Goal: Information Seeking & Learning: Find specific fact

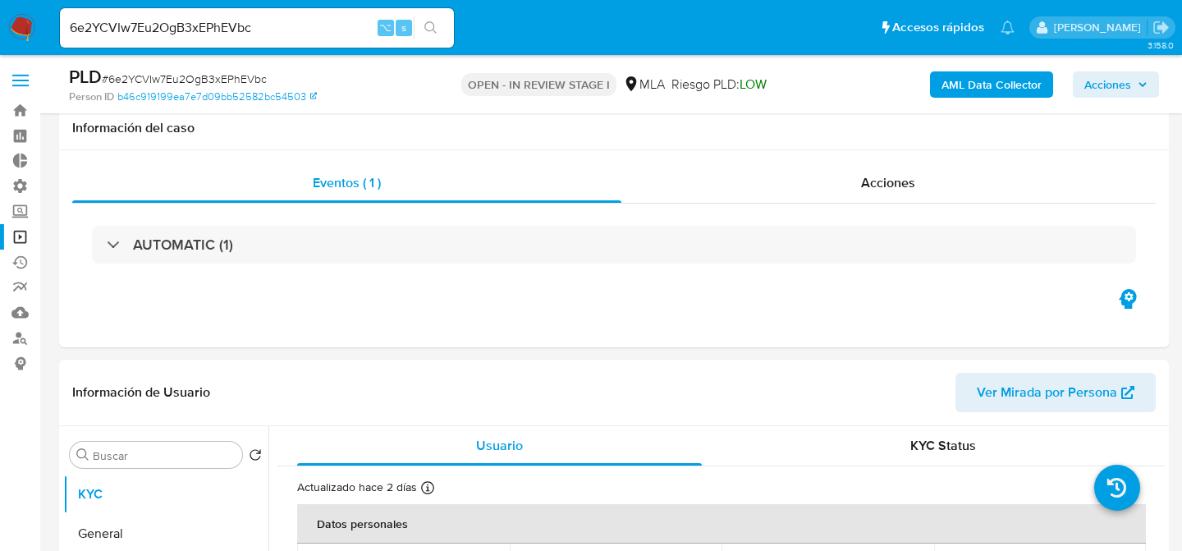
select select "10"
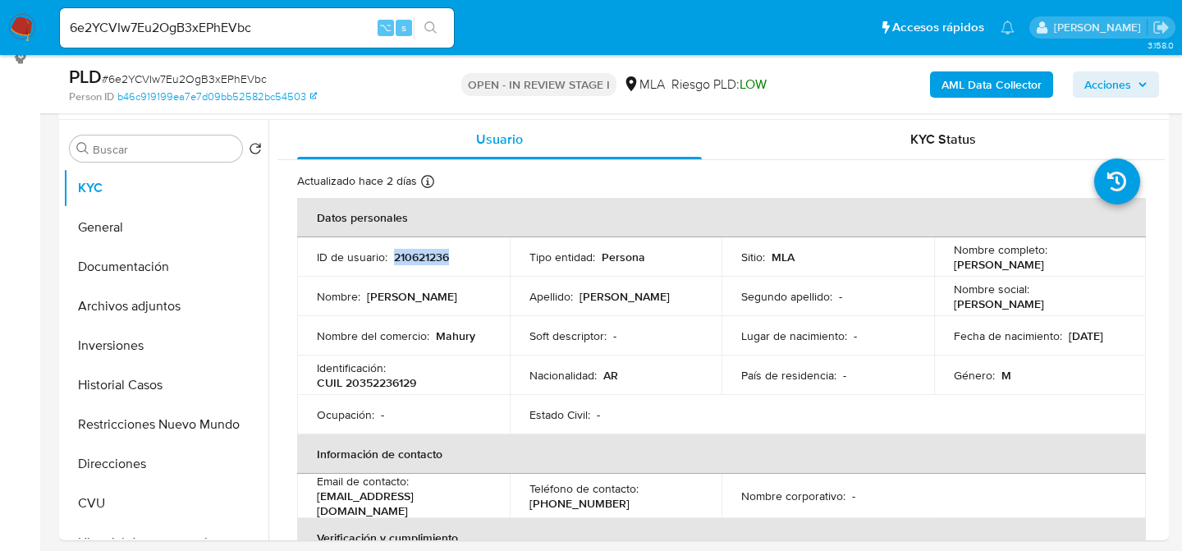
scroll to position [4106, 0]
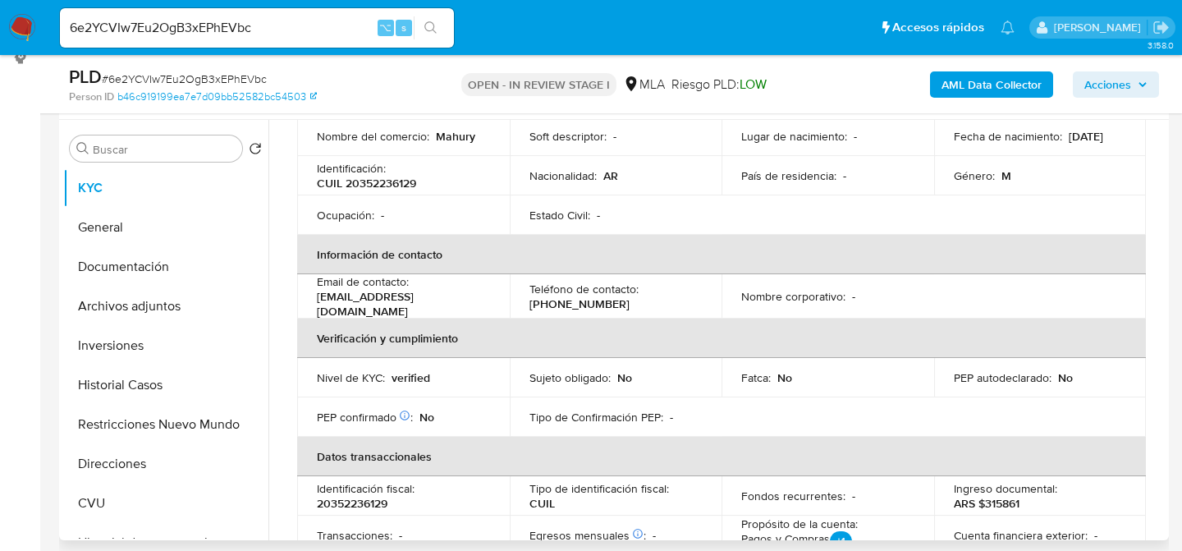
scroll to position [0, 0]
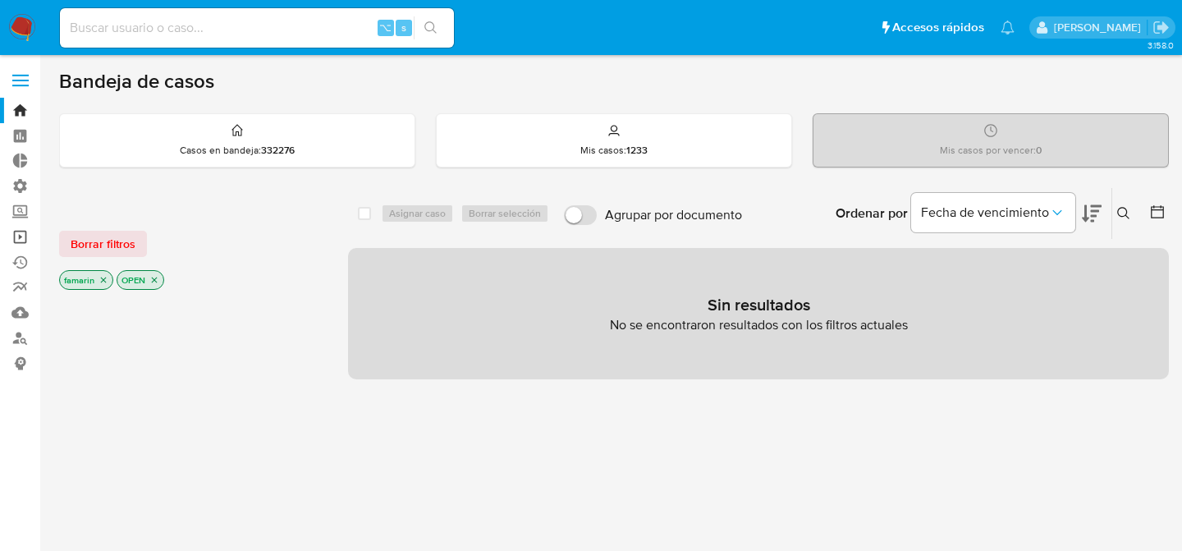
click at [12, 238] on link "Operaciones masivas" at bounding box center [97, 236] width 195 height 25
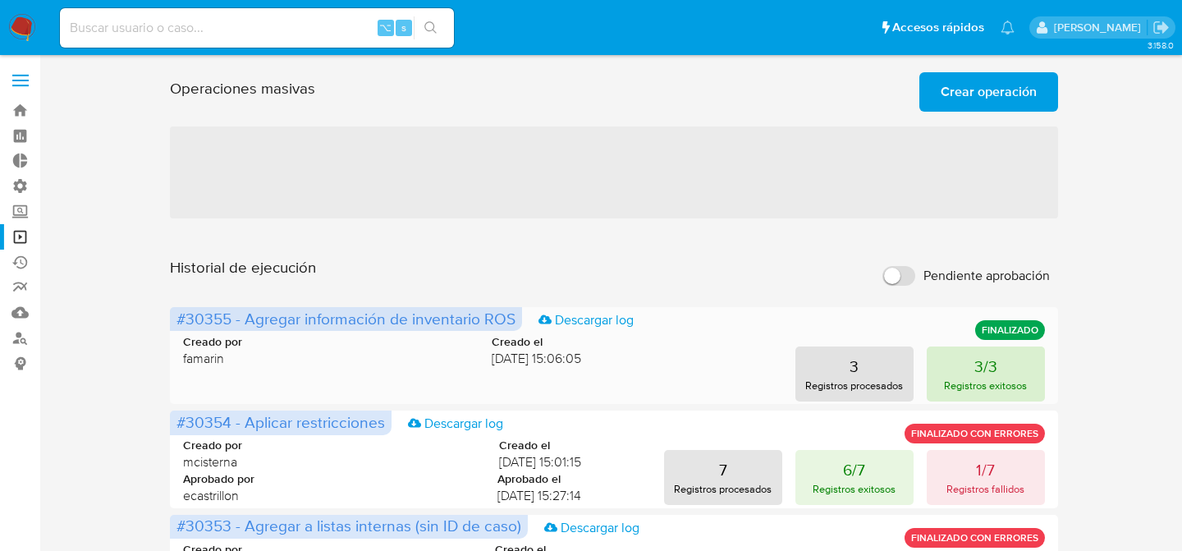
click at [965, 385] on p "Registros exitosos" at bounding box center [985, 386] width 83 height 16
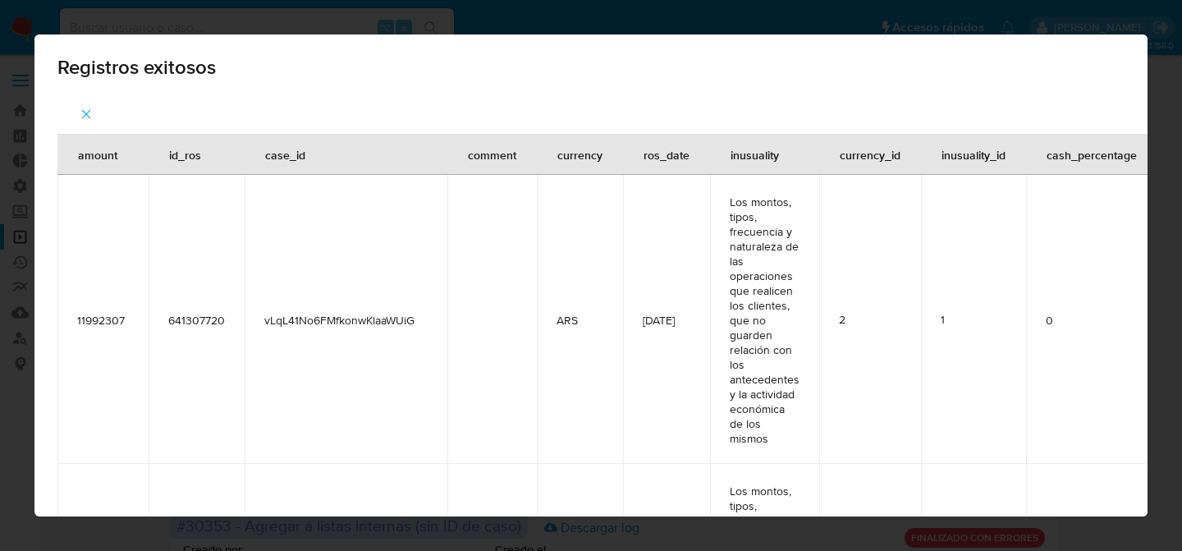
click at [82, 112] on icon "button" at bounding box center [86, 114] width 15 height 15
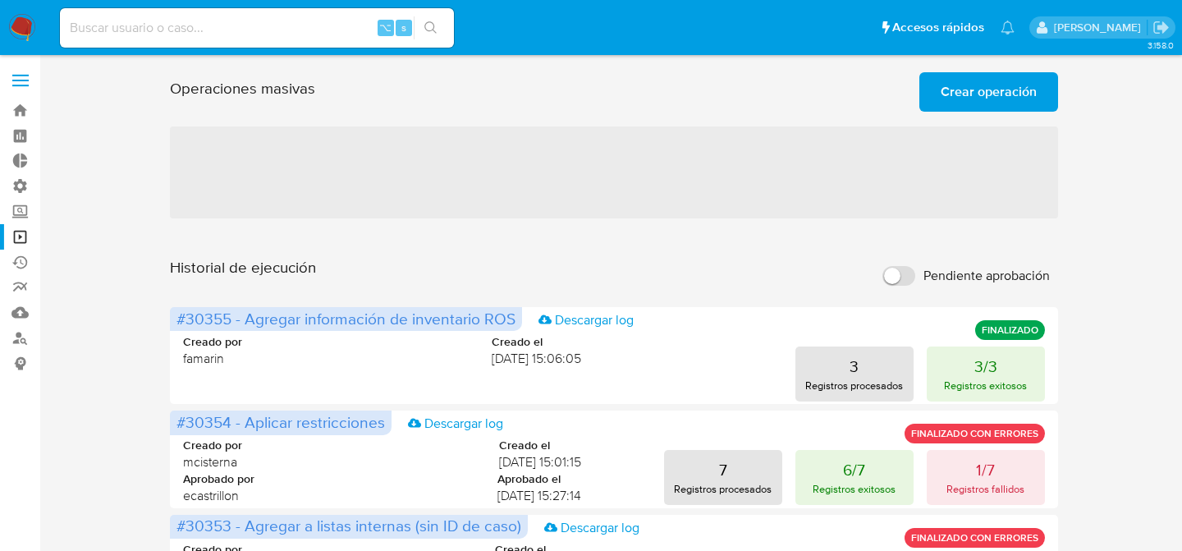
click at [984, 117] on div at bounding box center [614, 118] width 888 height 13
click at [964, 103] on span "Crear operación" at bounding box center [989, 92] width 96 height 36
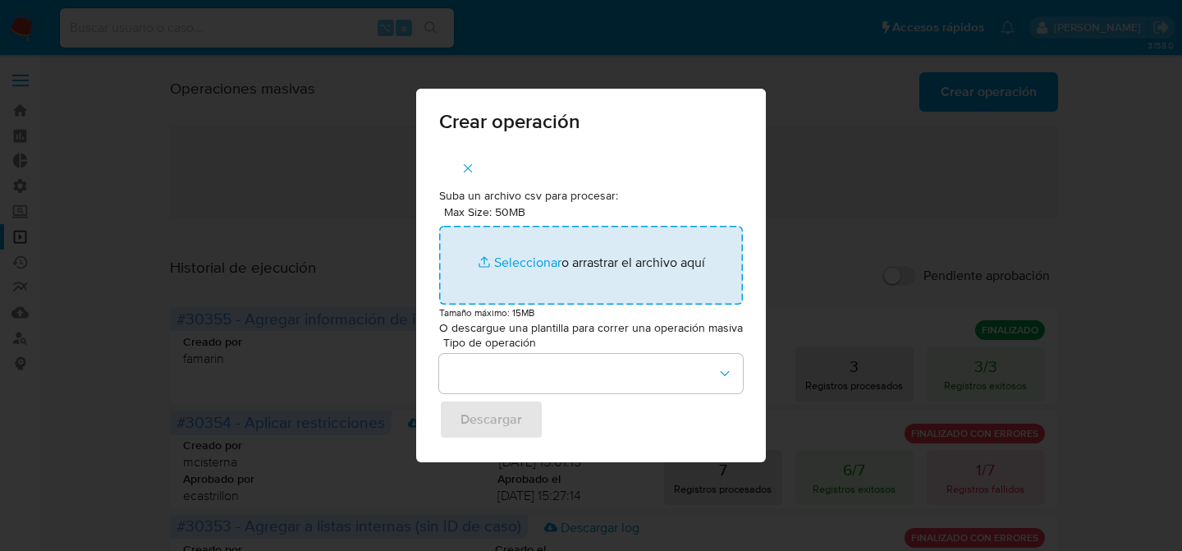
click at [570, 252] on input "Max Size: 50MB Seleccionar archivos" at bounding box center [591, 265] width 304 height 79
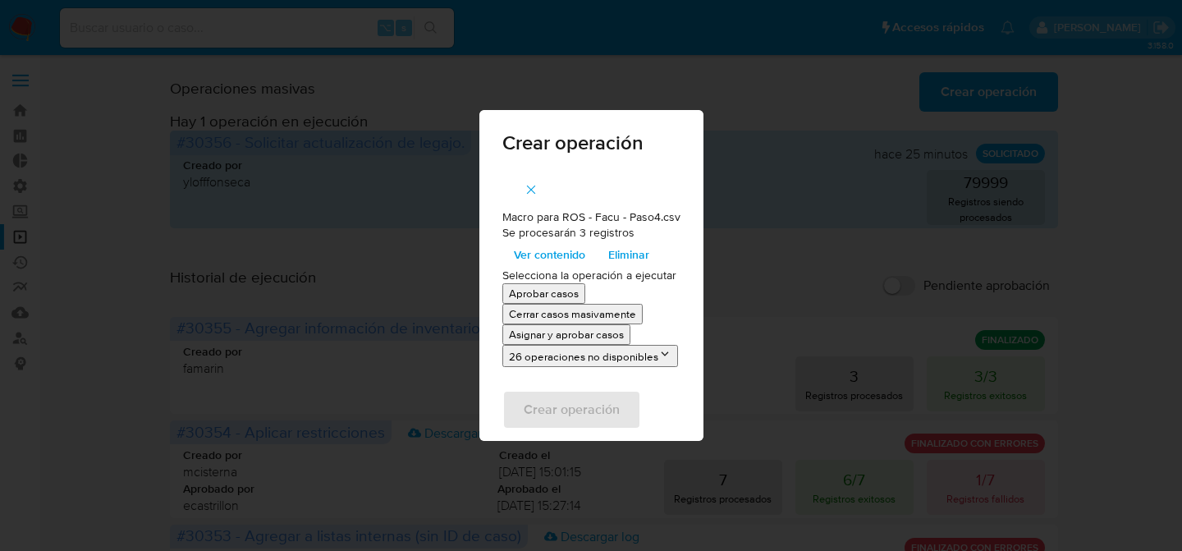
click at [558, 334] on p "Asignar y aprobar casos" at bounding box center [566, 335] width 115 height 16
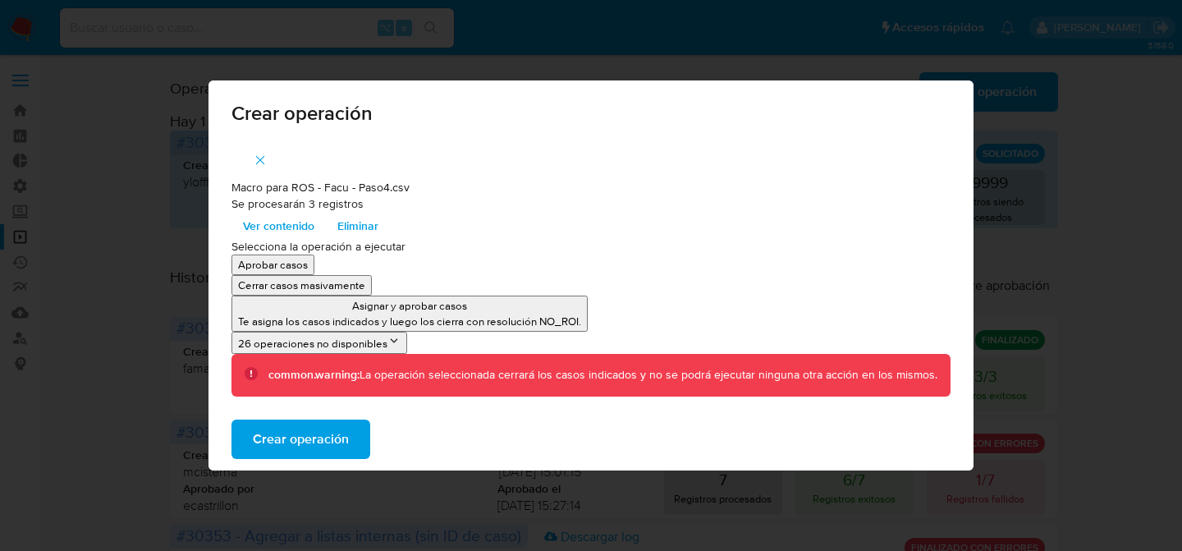
click at [269, 445] on span "Crear operación" at bounding box center [301, 439] width 96 height 36
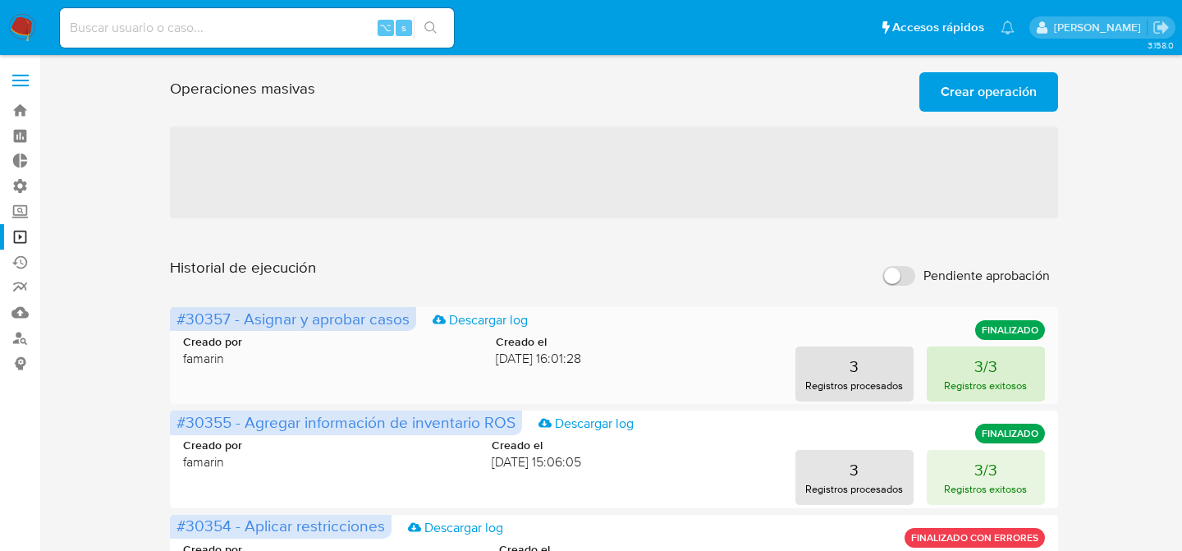
click at [949, 358] on button "3/3 Registros exitosos" at bounding box center [986, 373] width 118 height 55
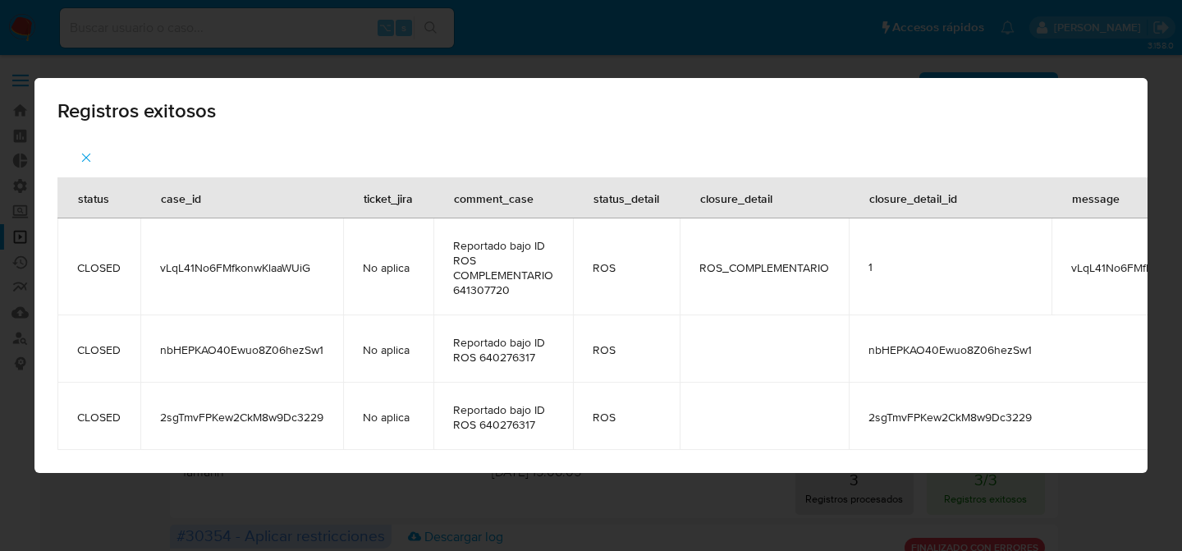
click at [546, 484] on div "Registros exitosos status case_id ticket_jira comment_case status_detail closur…" at bounding box center [591, 275] width 1182 height 551
click at [94, 169] on button "button" at bounding box center [85, 157] width 57 height 39
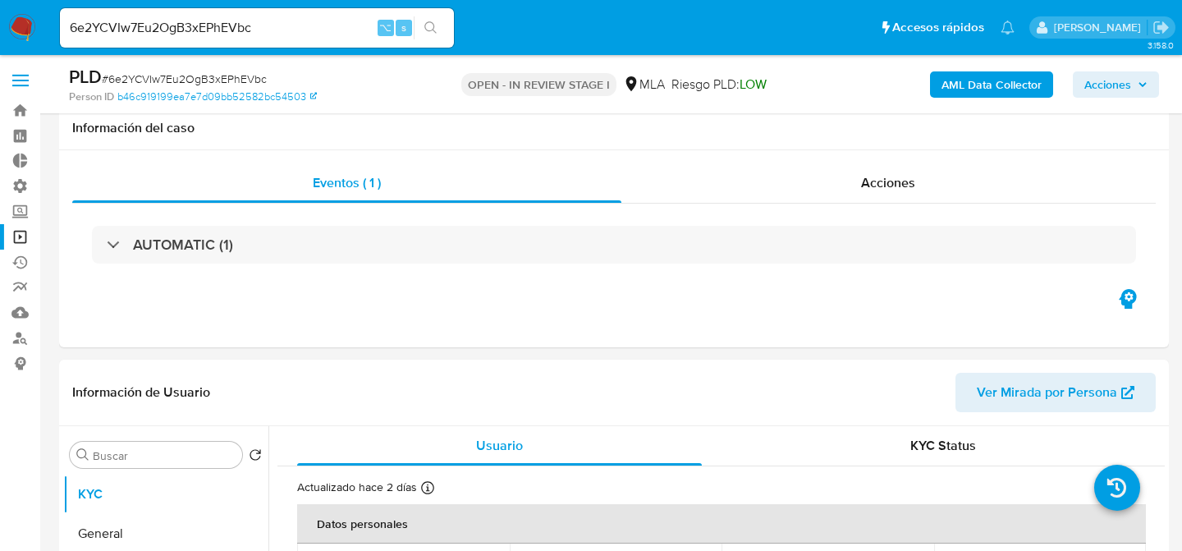
select select "10"
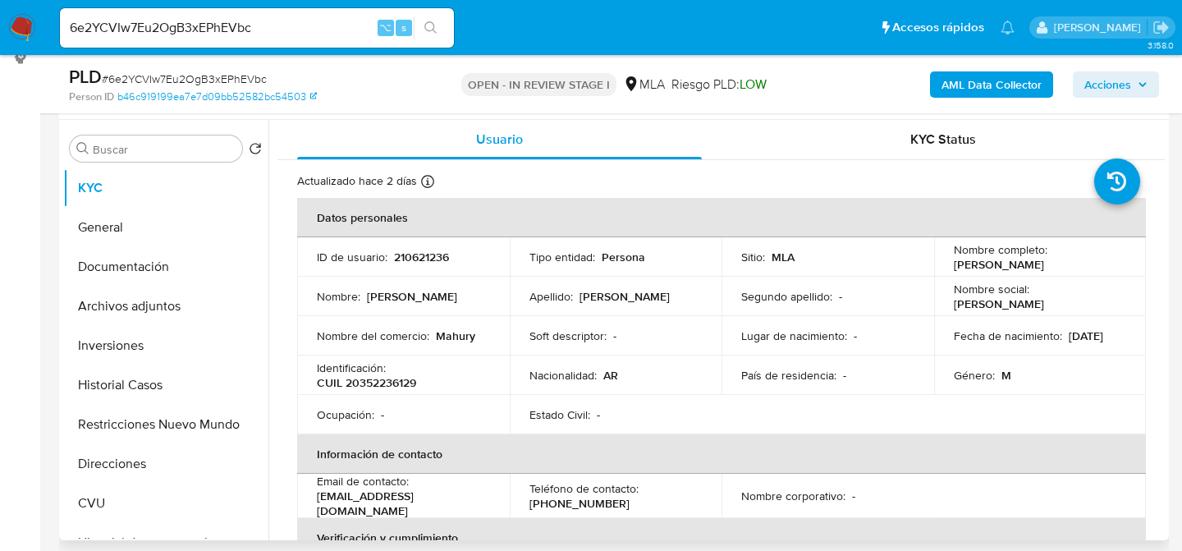
scroll to position [4106, 0]
click at [628, 294] on div "Apellido : [PERSON_NAME]" at bounding box center [616, 296] width 173 height 15
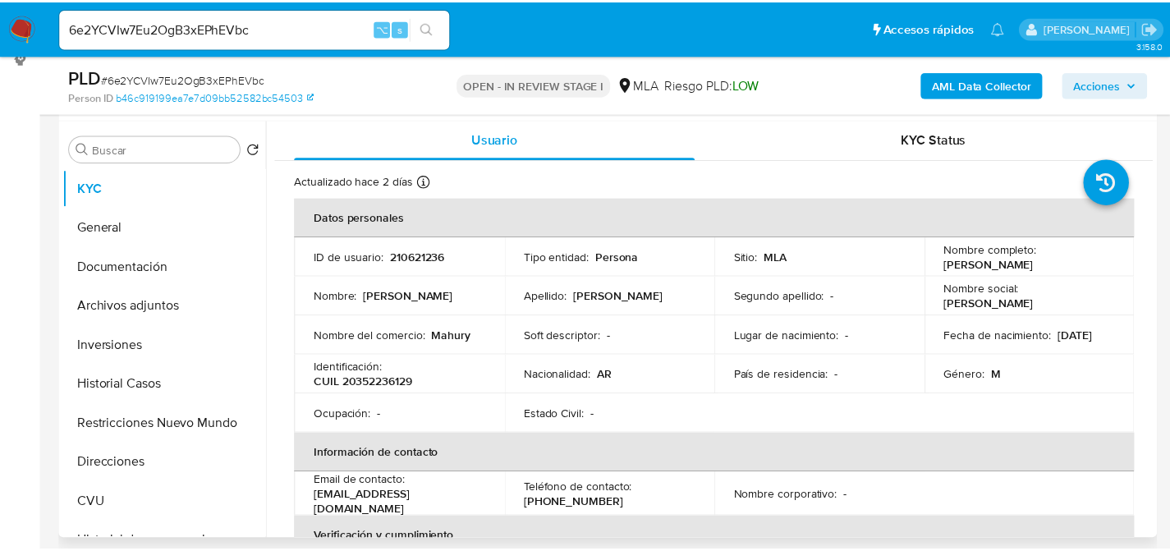
scroll to position [2, 0]
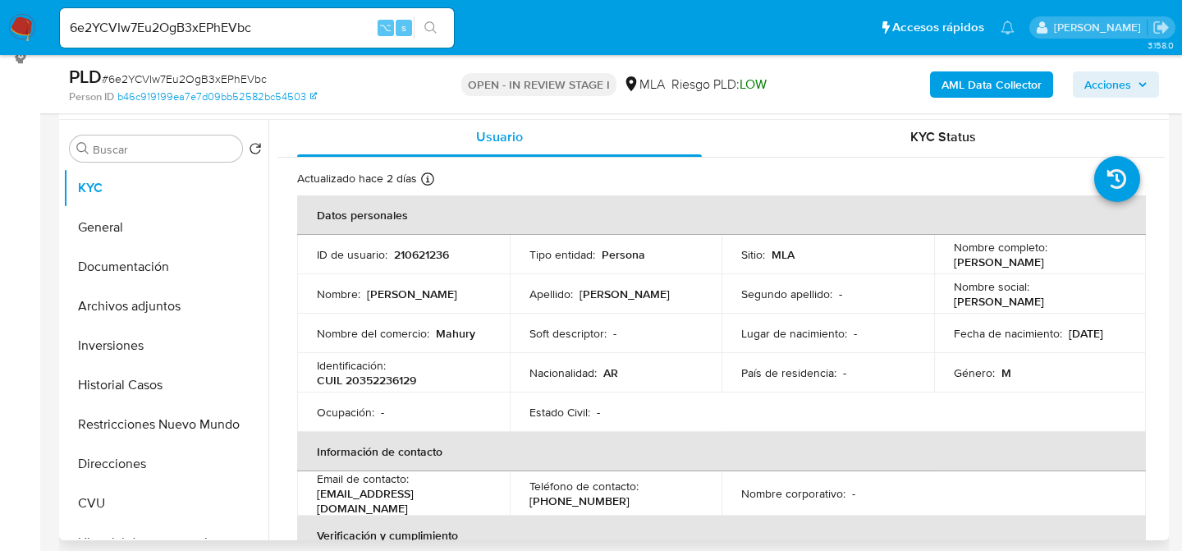
click at [427, 371] on div "Identificación : CUIL 20352236129" at bounding box center [403, 373] width 173 height 30
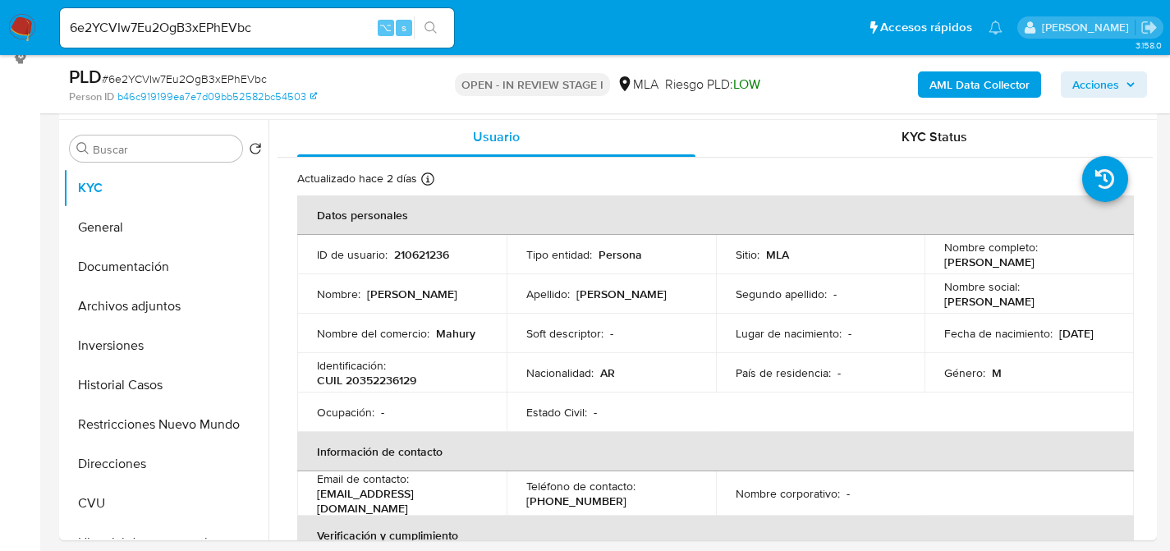
click at [278, 43] on div "6e2YCVIw7Eu2OgB3xEPhEVbc ⌥ s" at bounding box center [257, 27] width 394 height 39
click at [236, 11] on div "6e2YCVIw7Eu2OgB3xEPhEVbc ⌥ s" at bounding box center [257, 27] width 394 height 39
click at [233, 19] on input "6e2YCVIw7Eu2OgB3xEPhEVbc" at bounding box center [257, 27] width 394 height 21
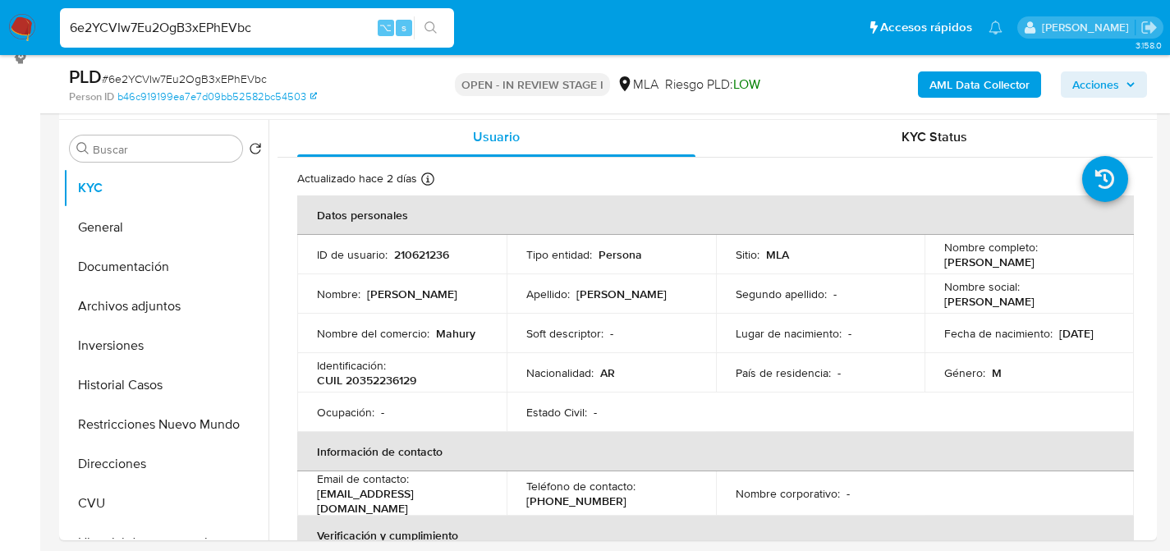
paste input "1122455489"
type input "1122455489"
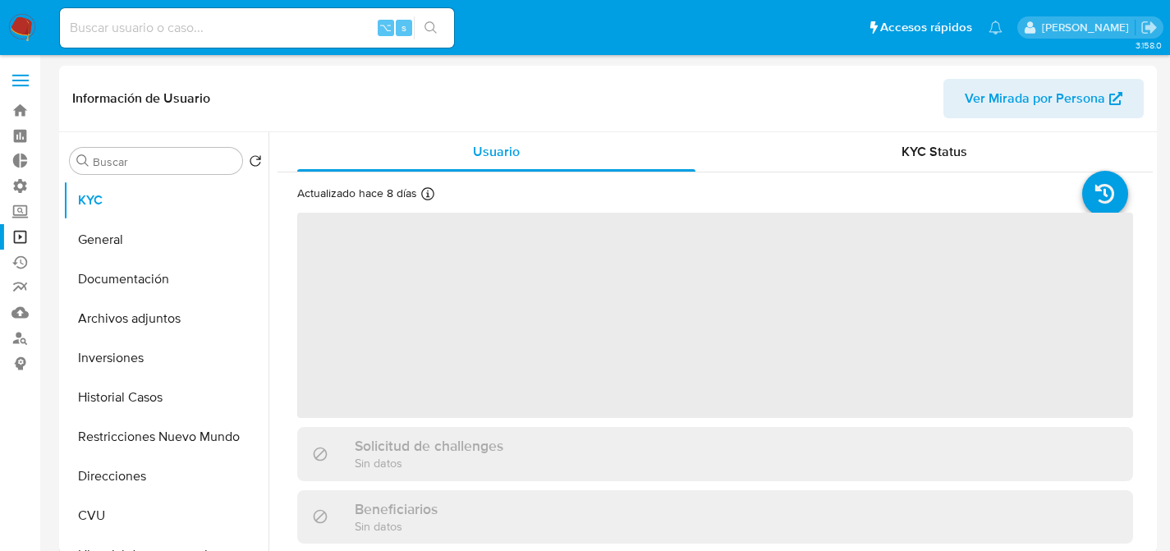
select select "10"
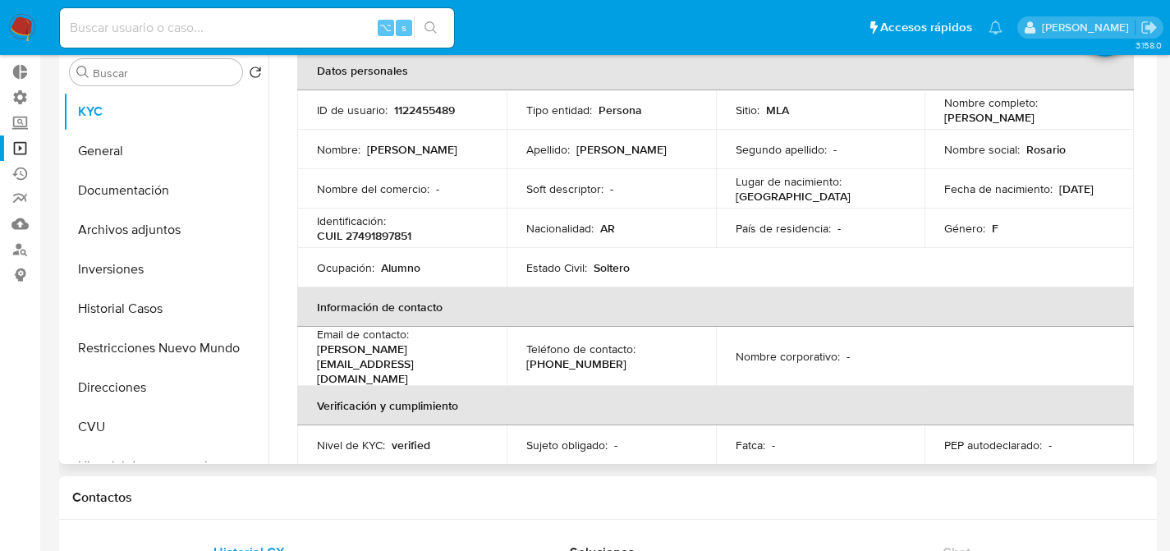
scroll to position [63, 0]
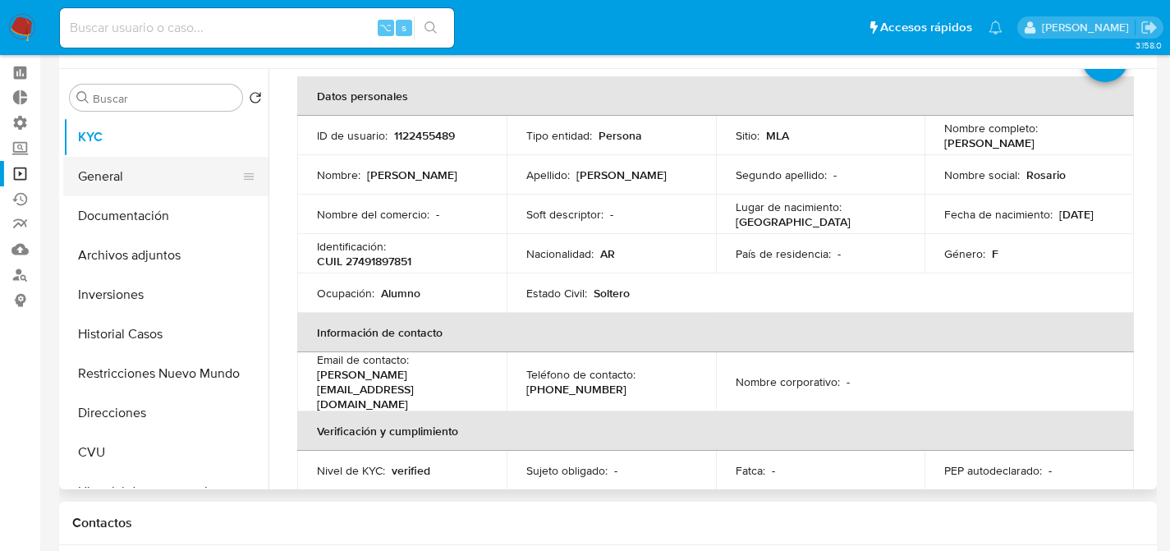
click at [108, 189] on button "General" at bounding box center [159, 176] width 192 height 39
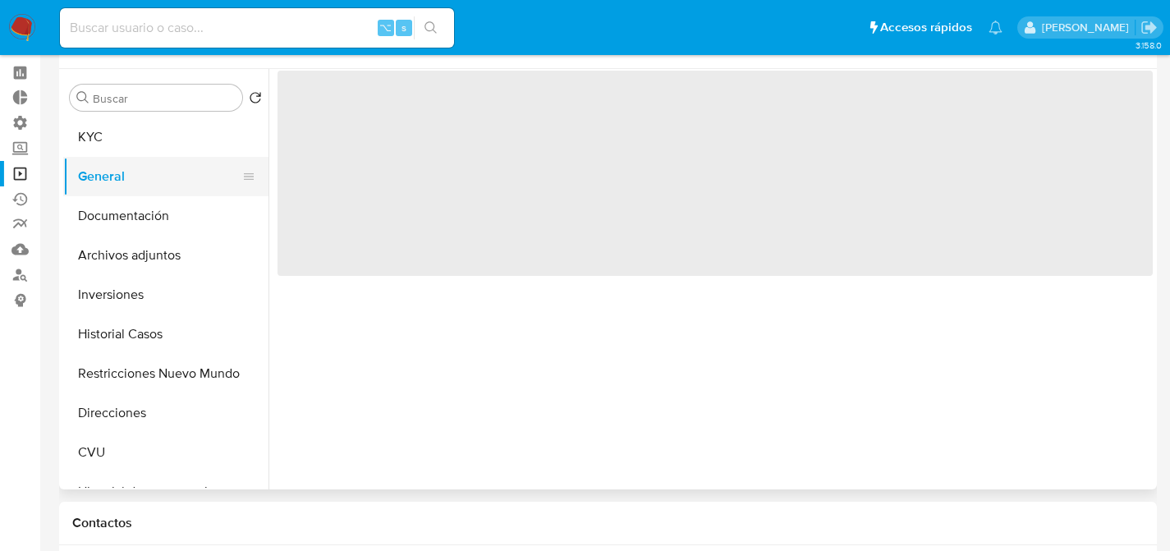
scroll to position [0, 0]
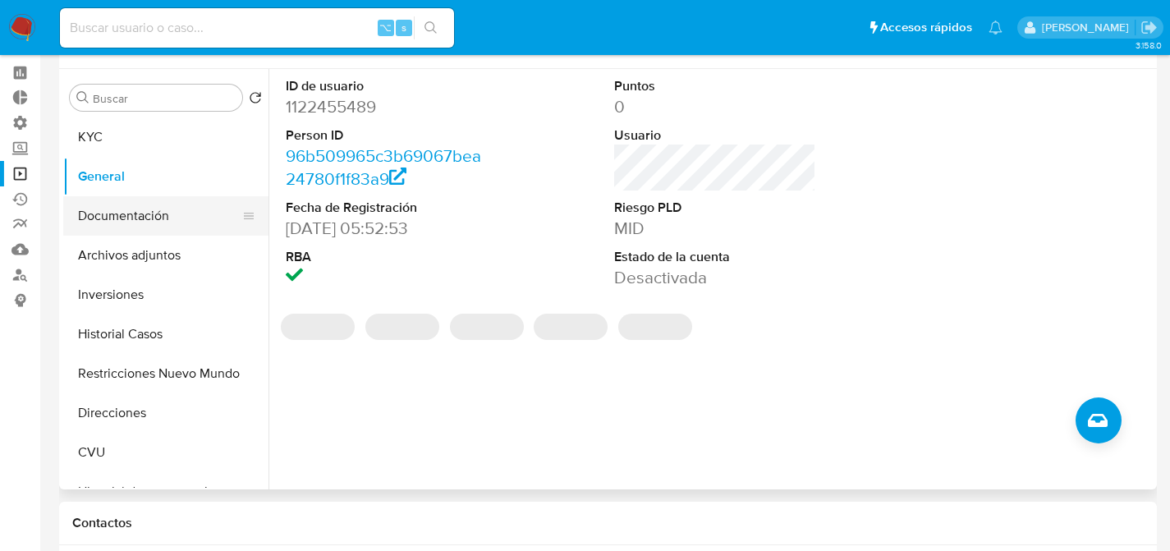
click at [136, 197] on button "Documentación" at bounding box center [159, 215] width 192 height 39
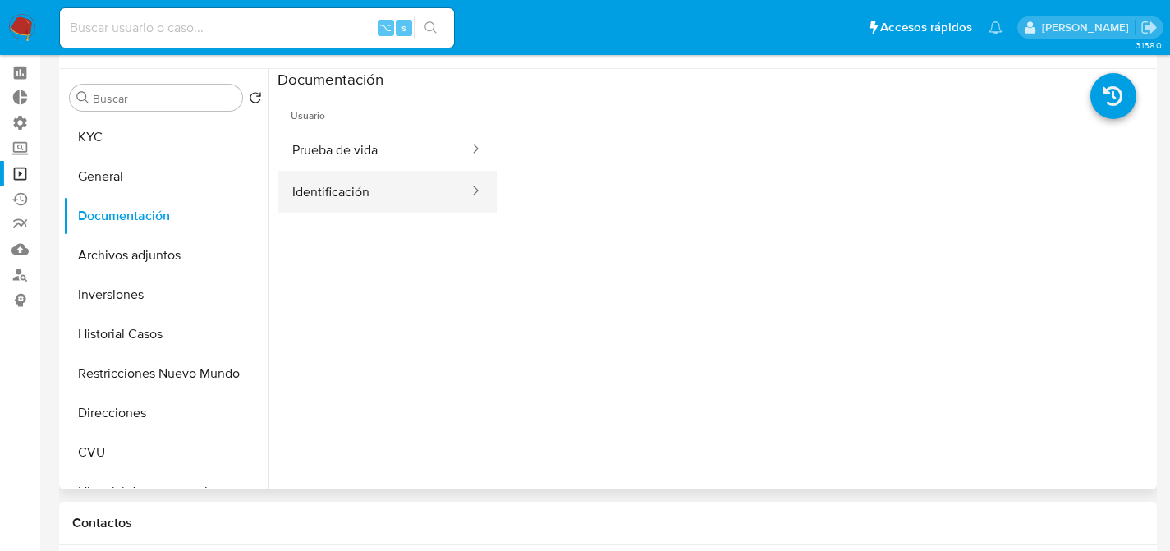
click at [461, 221] on ul "Usuario Prueba de vida Identificación" at bounding box center [386, 325] width 219 height 473
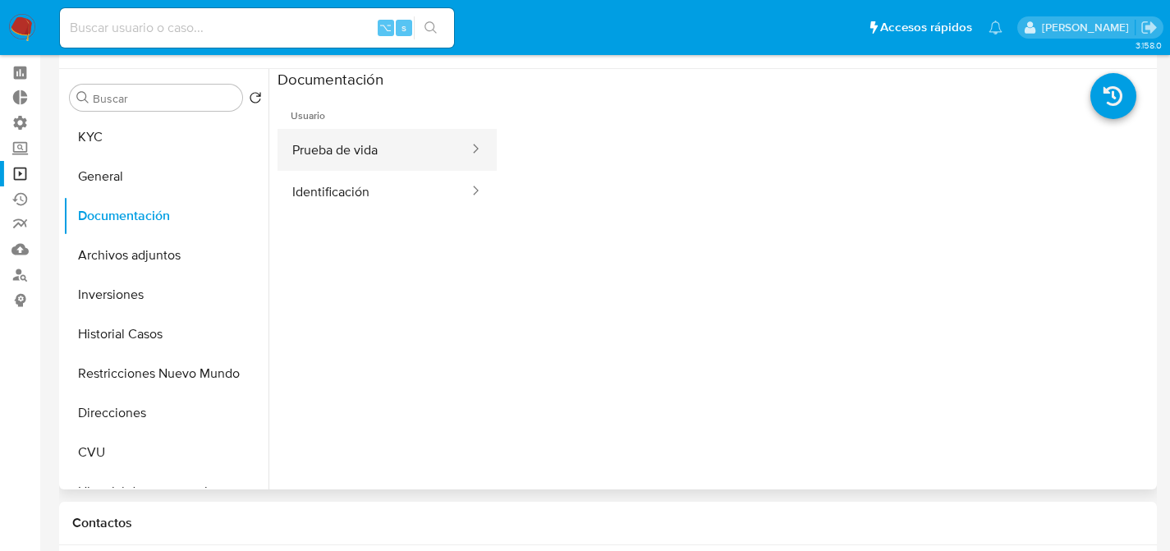
click at [392, 136] on button "Prueba de vida" at bounding box center [373, 150] width 193 height 42
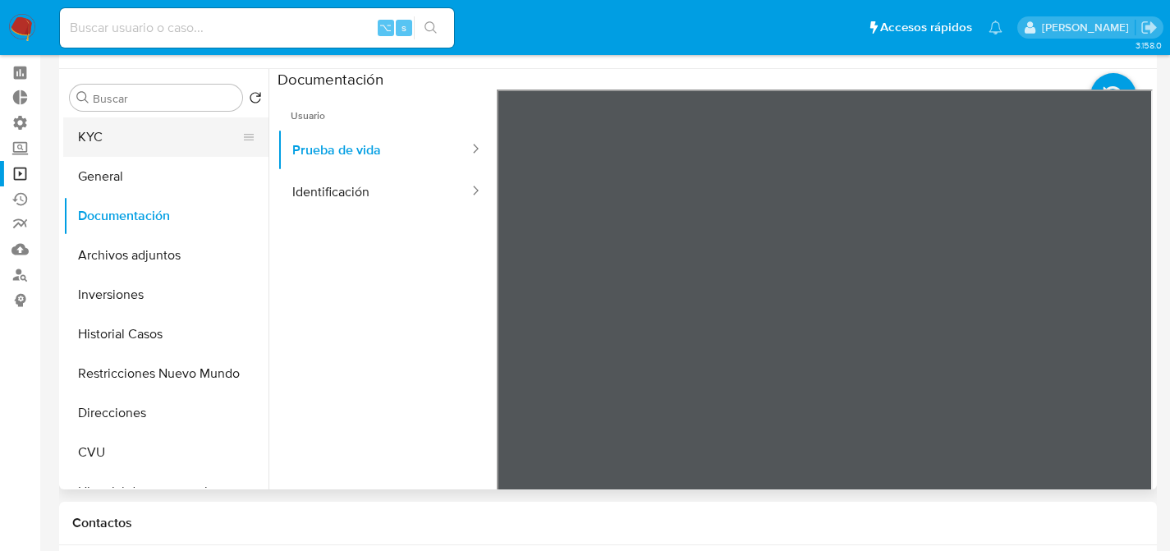
click at [77, 142] on button "KYC" at bounding box center [159, 136] width 192 height 39
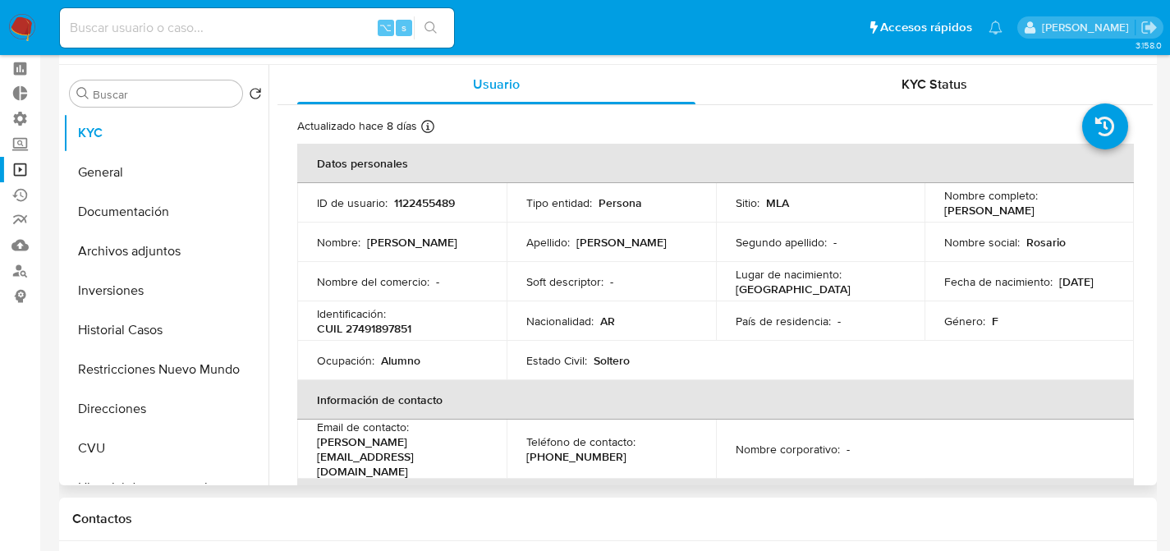
click at [851, 442] on div "Nombre corporativo : -" at bounding box center [821, 449] width 170 height 15
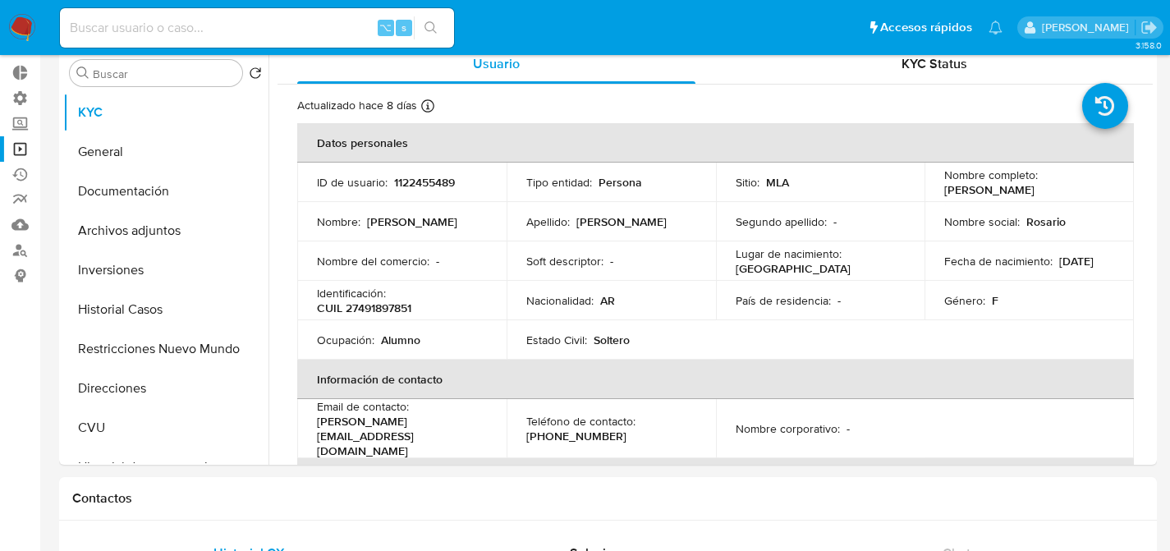
scroll to position [76, 0]
